Goal: Task Accomplishment & Management: Use online tool/utility

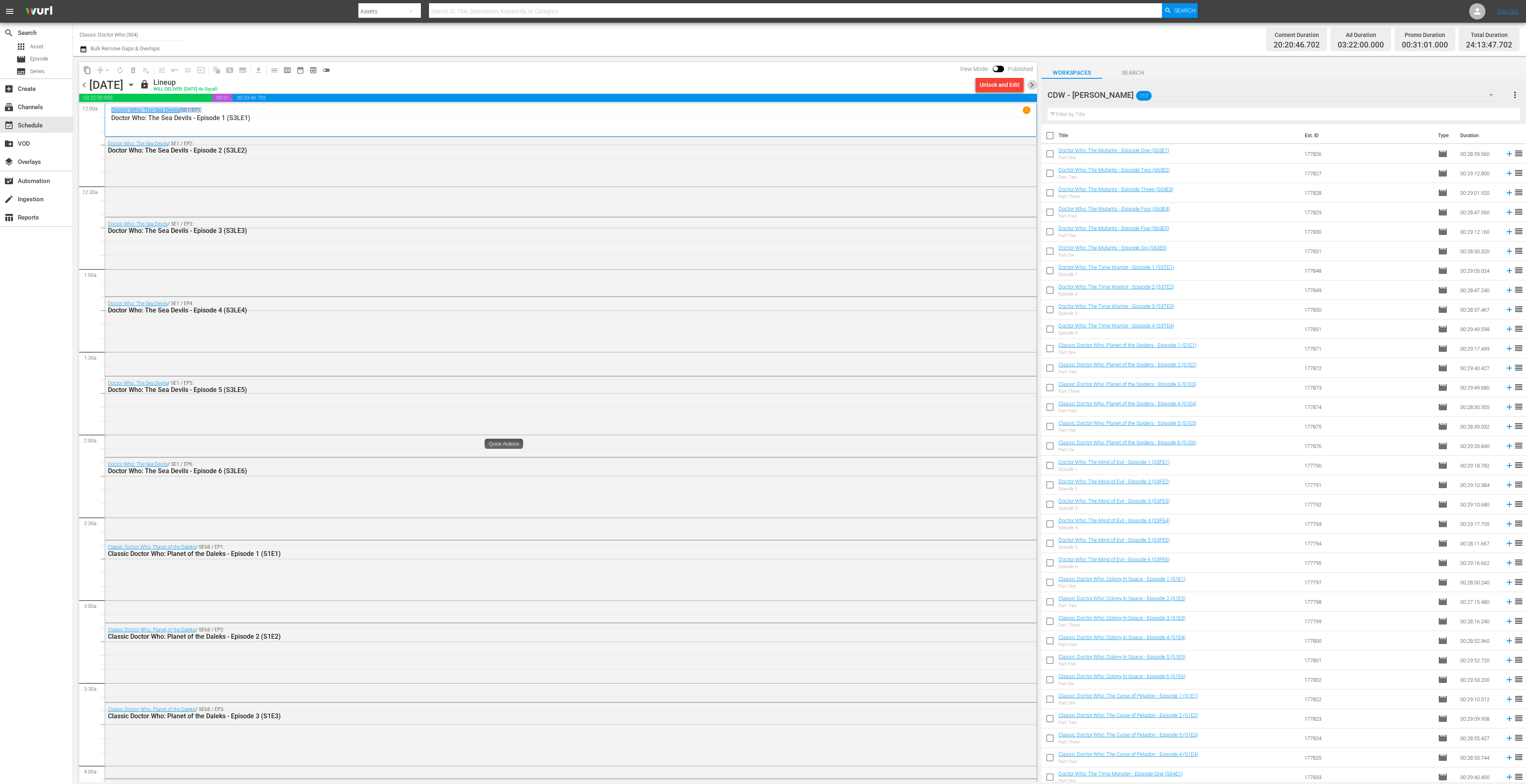
click at [1032, 87] on span "chevron_right" at bounding box center [1031, 85] width 10 height 10
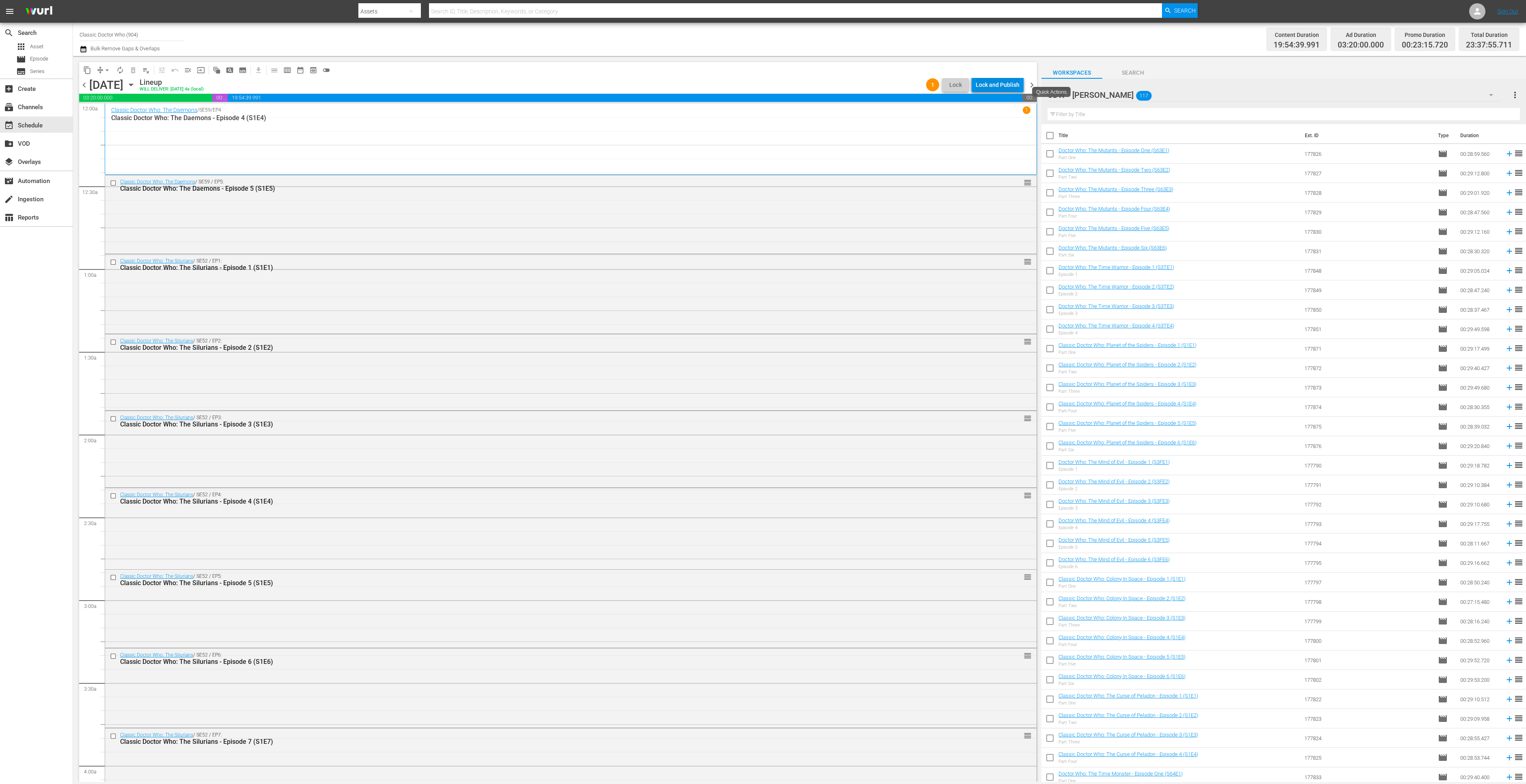
click at [1022, 82] on button "Lock and Publish" at bounding box center [998, 85] width 52 height 15
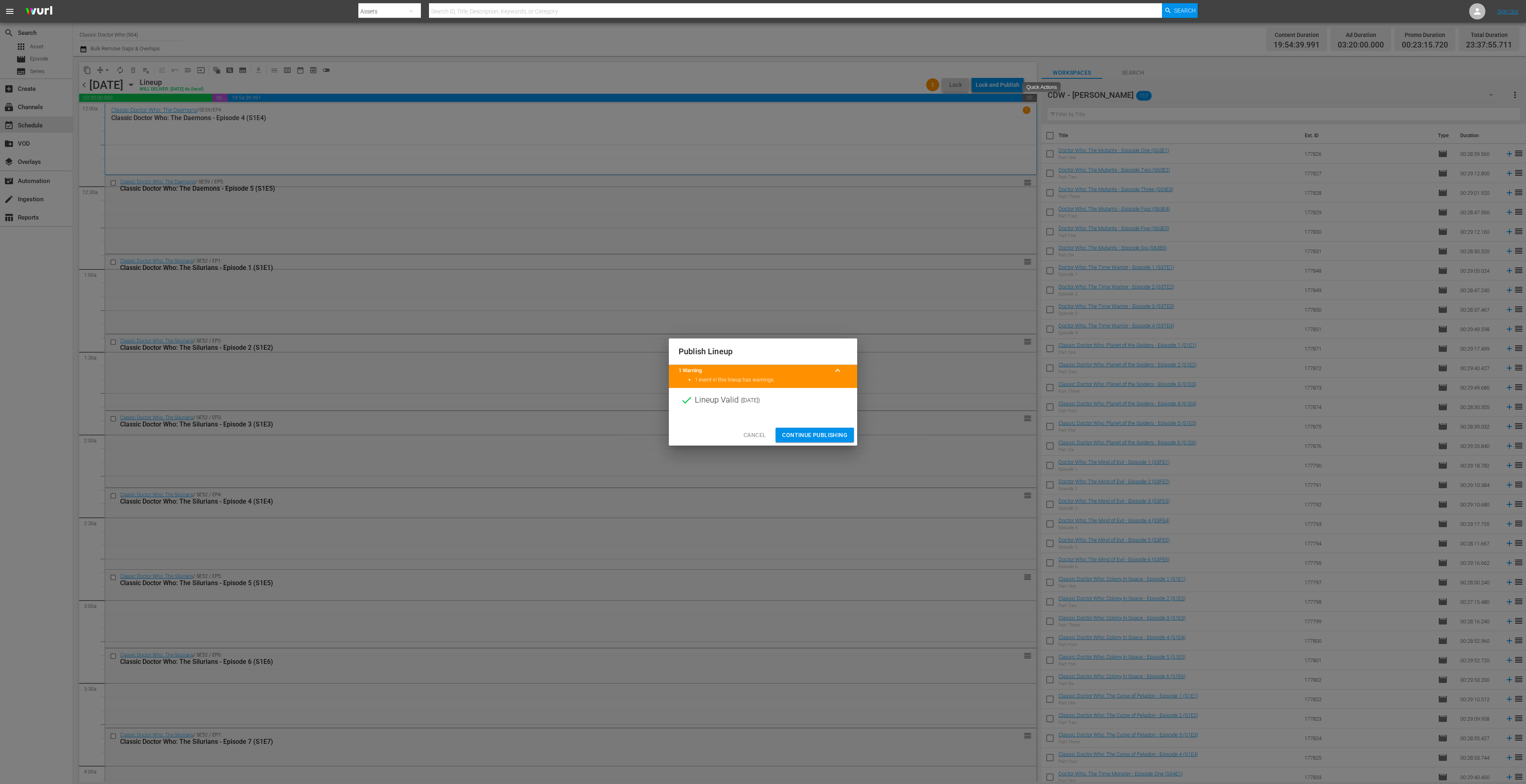
click at [802, 436] on span "Continue Publishing" at bounding box center [815, 435] width 65 height 10
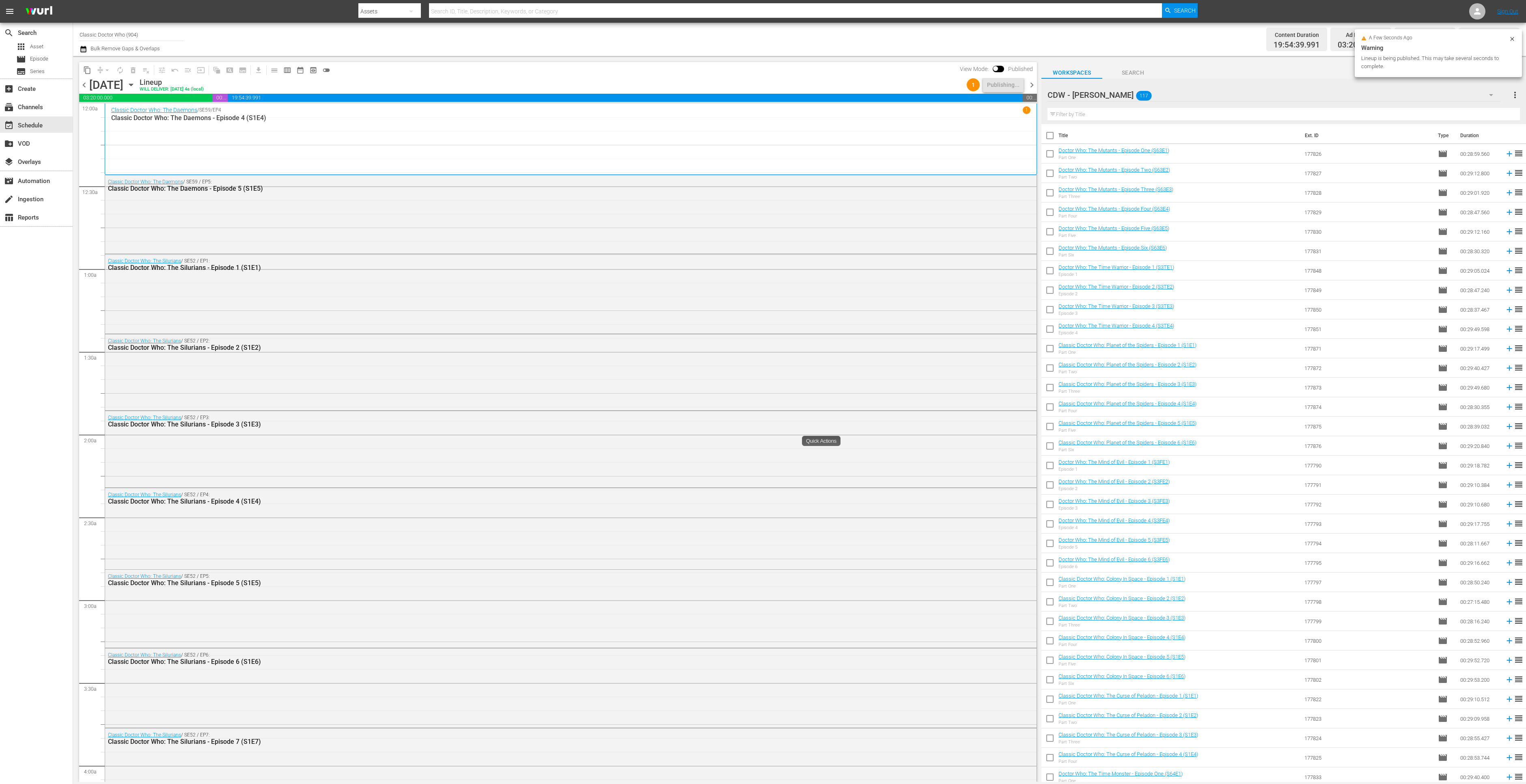
click at [1037, 85] on div "content_copy compress arrow_drop_down autorenew_outlined delete_forever_outline…" at bounding box center [556, 419] width 966 height 726
click at [1031, 83] on span "chevron_right" at bounding box center [1031, 85] width 10 height 10
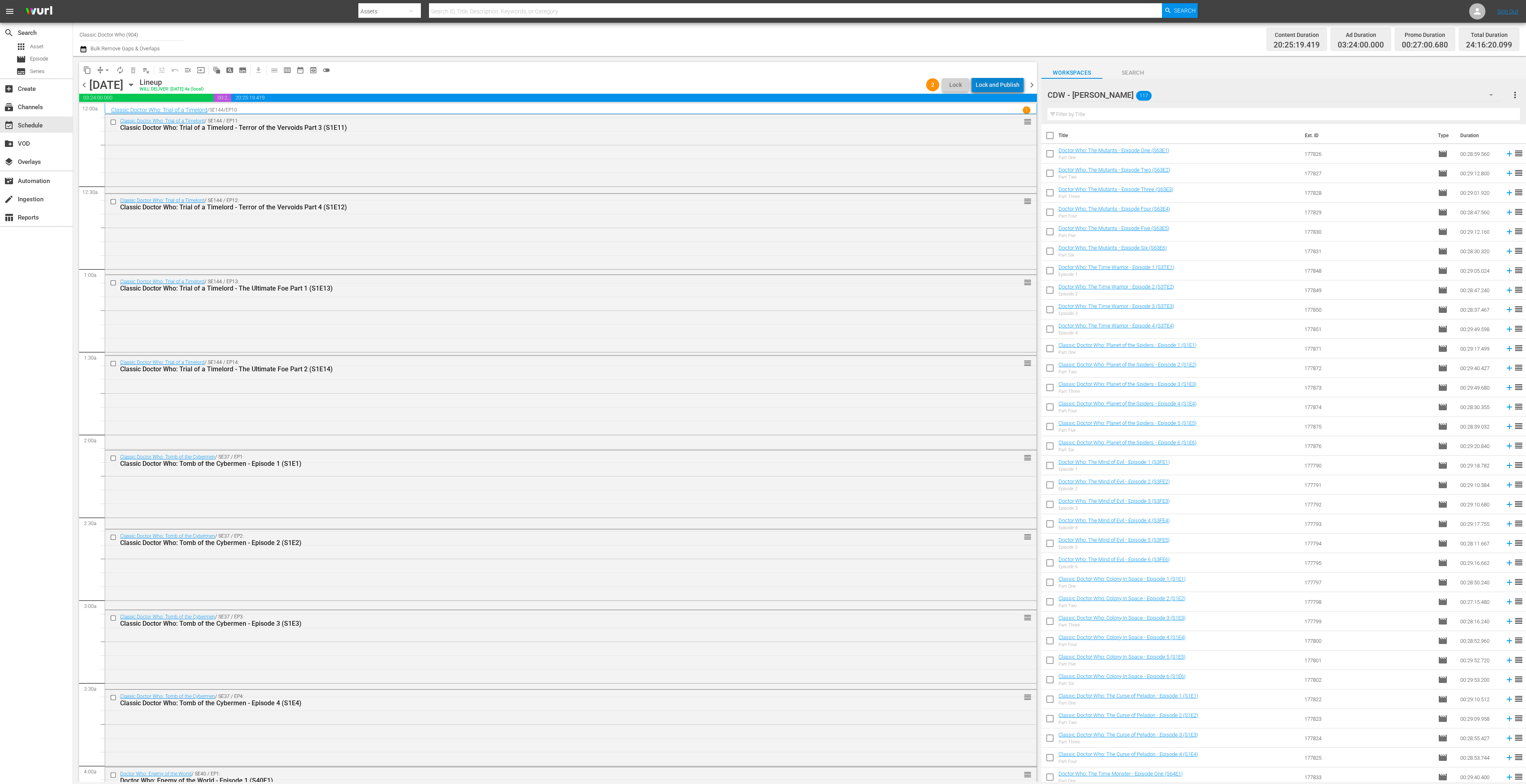
click at [1010, 86] on div "Lock and Publish" at bounding box center [998, 85] width 44 height 15
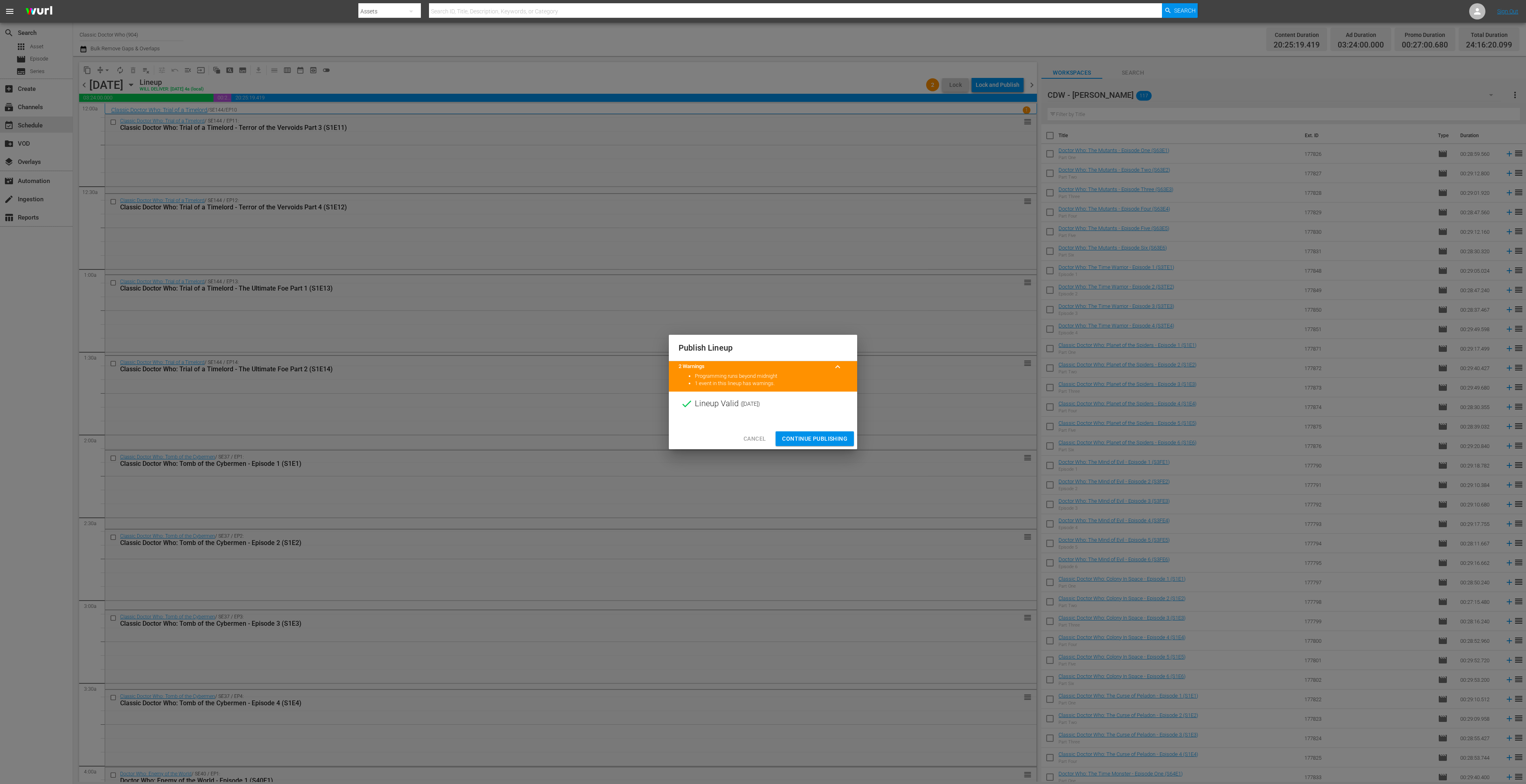
click at [826, 437] on span "Continue Publishing" at bounding box center [815, 438] width 65 height 10
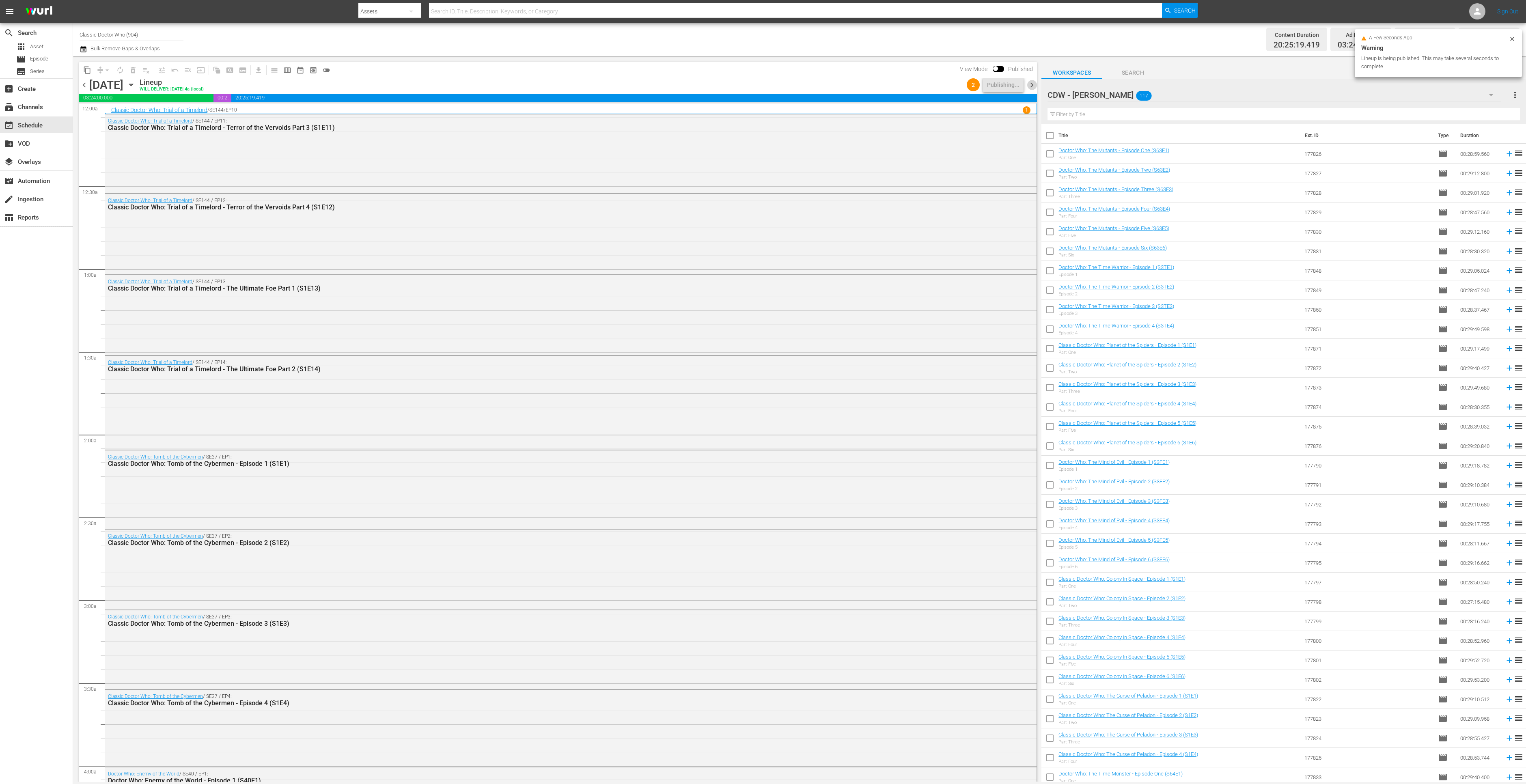
click at [1030, 84] on span "chevron_right" at bounding box center [1031, 85] width 10 height 10
